Goal: Task Accomplishment & Management: Manage account settings

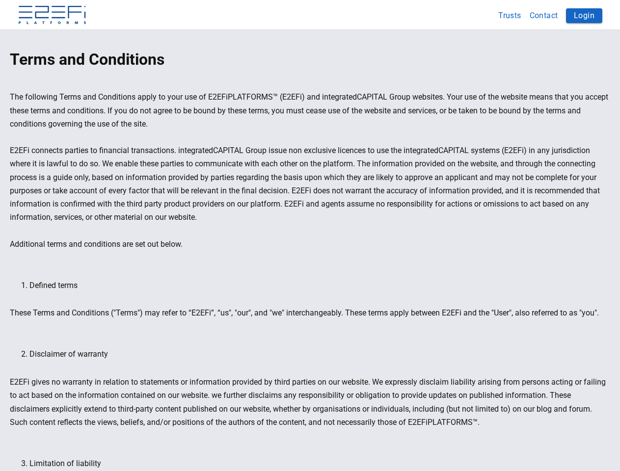
click at [52, 16] on img at bounding box center [52, 16] width 69 height 20
click at [510, 15] on button "Trusts" at bounding box center [509, 15] width 31 height 19
click at [584, 16] on button "Login" at bounding box center [584, 15] width 36 height 15
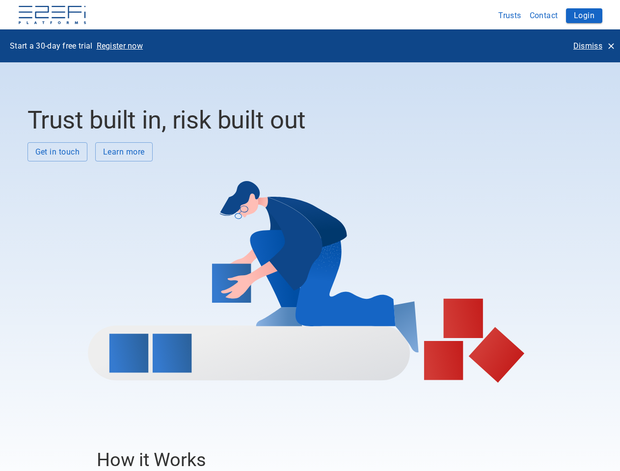
click at [310, 236] on div at bounding box center [306, 271] width 558 height 221
click at [52, 16] on img at bounding box center [52, 16] width 69 height 20
click at [510, 15] on button "Trusts" at bounding box center [509, 15] width 31 height 19
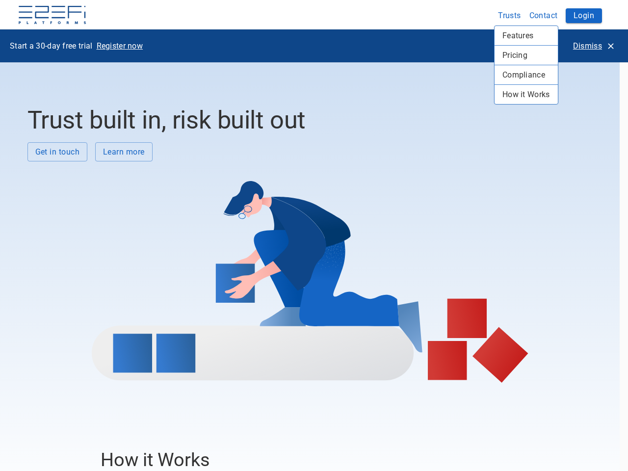
click at [544, 15] on div at bounding box center [314, 235] width 628 height 471
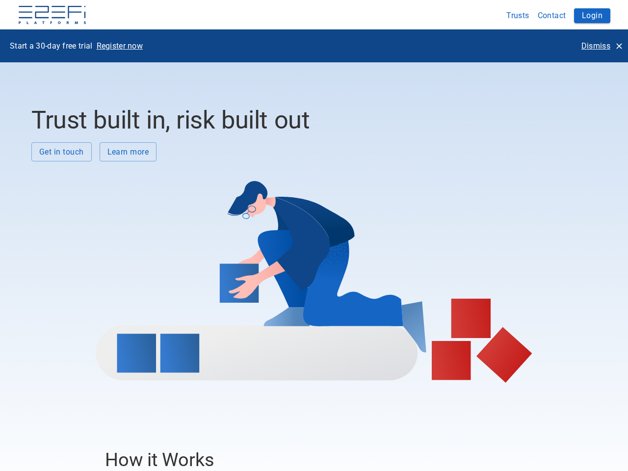
click at [584, 16] on div "Features Pricing Compliance How it Works" at bounding box center [314, 235] width 628 height 471
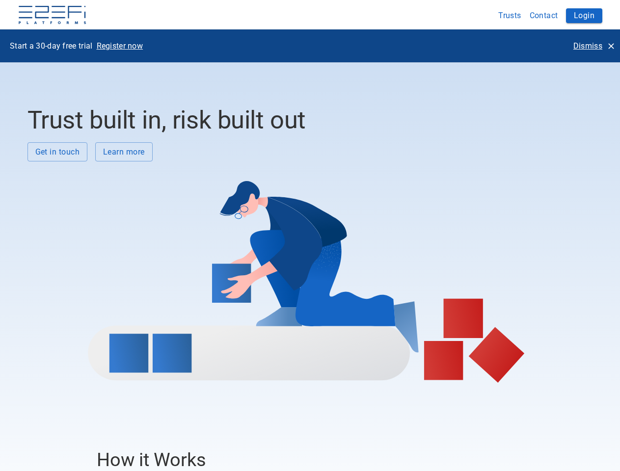
click at [310, 236] on div at bounding box center [306, 271] width 558 height 221
click at [52, 16] on img at bounding box center [52, 16] width 69 height 20
click at [510, 15] on button "Trusts" at bounding box center [509, 15] width 31 height 19
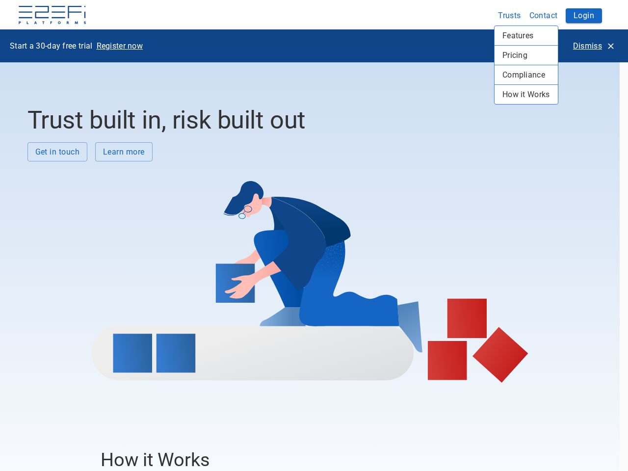
click at [544, 15] on div at bounding box center [314, 235] width 628 height 471
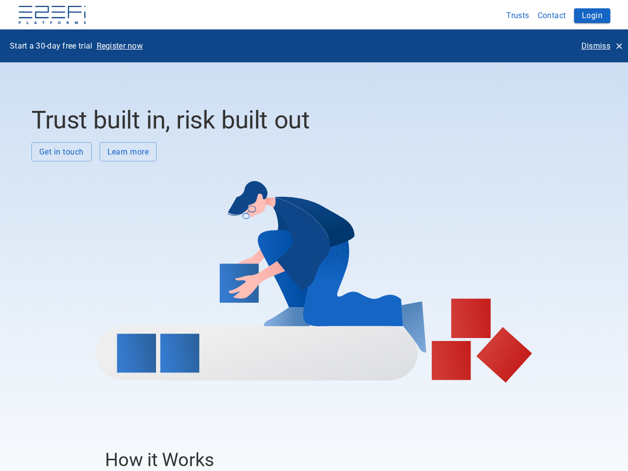
click at [584, 16] on div "Features Pricing Compliance How it Works" at bounding box center [314, 235] width 628 height 471
click at [120, 46] on p "Register now" at bounding box center [120, 45] width 47 height 11
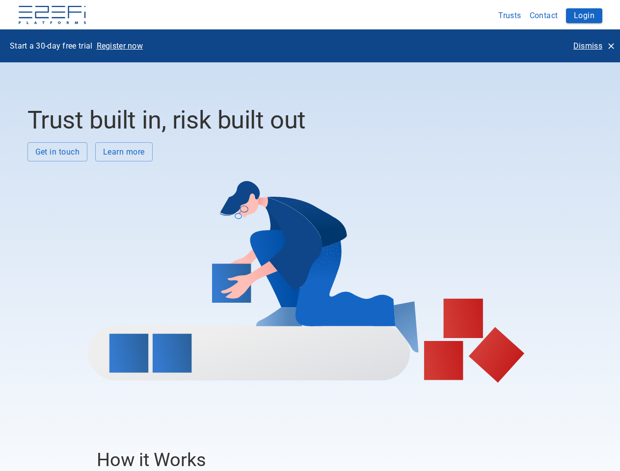
click at [593, 46] on p "Dismiss" at bounding box center [587, 45] width 29 height 11
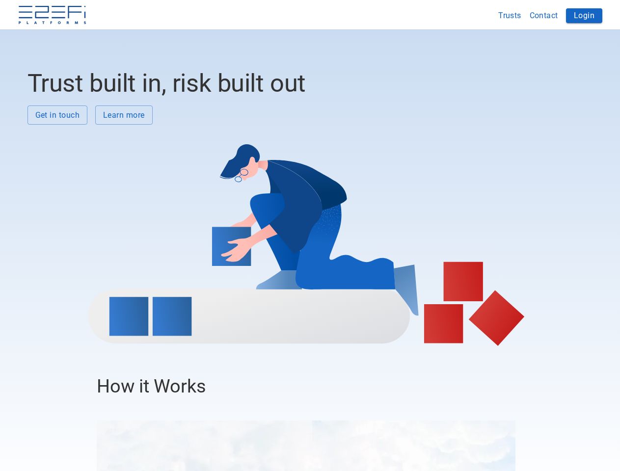
click at [57, 152] on div at bounding box center [306, 235] width 558 height 221
click at [124, 152] on div at bounding box center [306, 235] width 558 height 221
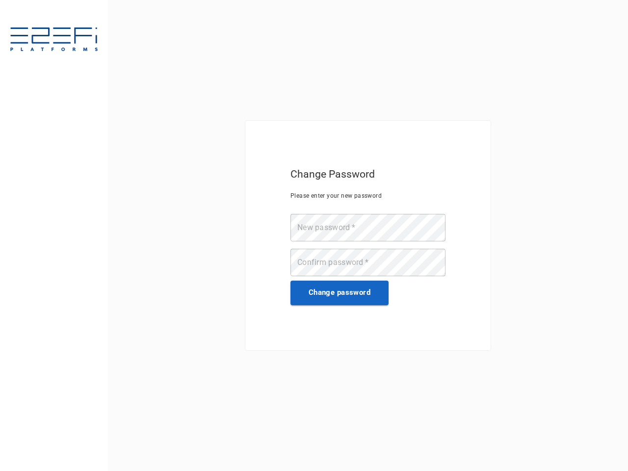
click at [340, 293] on button "Change password" at bounding box center [339, 293] width 98 height 25
